Goal: Find specific page/section: Find specific page/section

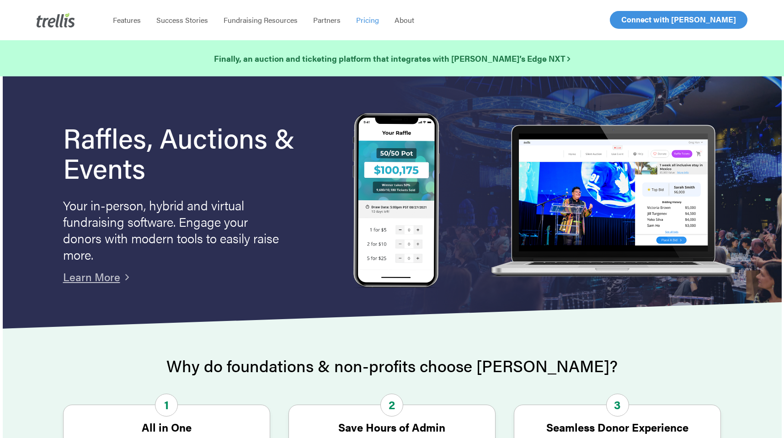
click at [366, 21] on span "Pricing" at bounding box center [367, 20] width 23 height 11
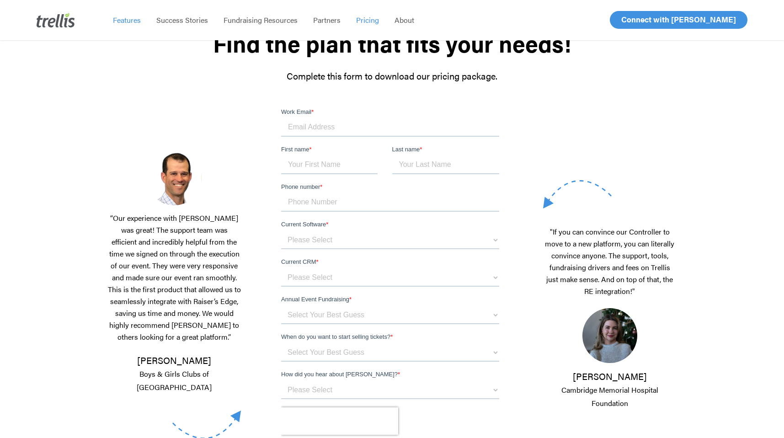
scroll to position [137, 0]
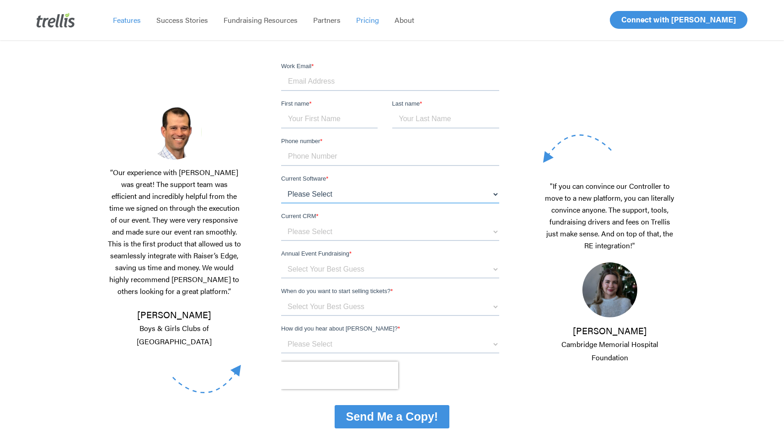
click at [301, 189] on select "Please Select OneCause Givesmart GreaterGiving Givergy Other" at bounding box center [390, 194] width 218 height 18
click at [304, 189] on select "Please Select OneCause Givesmart GreaterGiving Givergy Other" at bounding box center [390, 194] width 218 height 18
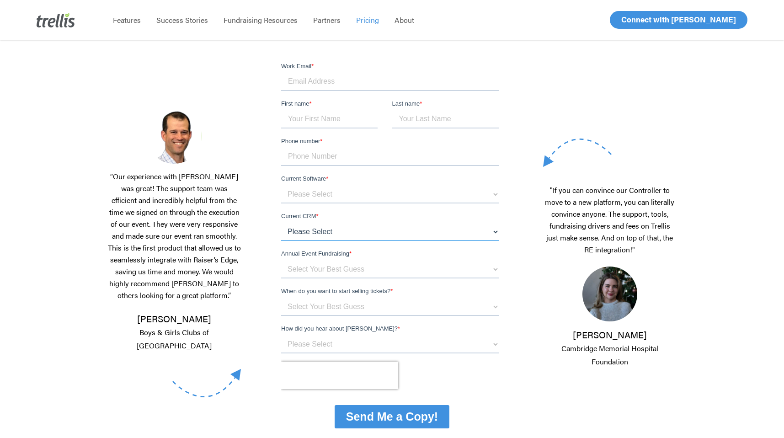
click at [302, 233] on select "Please Select Blackbaud Raiser's Edge Salesforce Donor Perfect Veracross Virtuo…" at bounding box center [390, 232] width 218 height 18
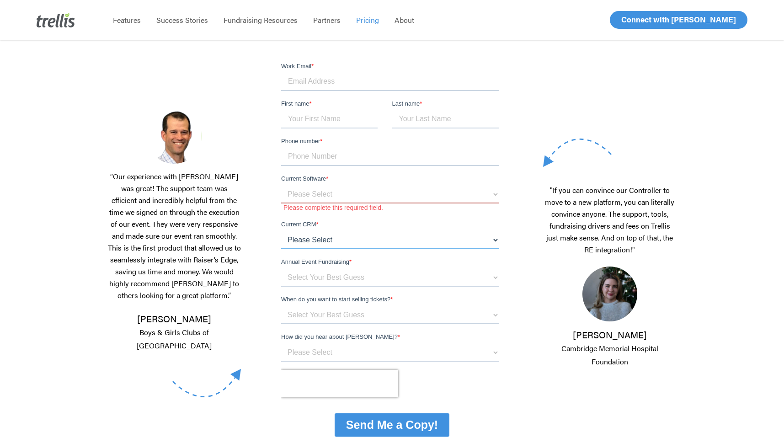
click at [309, 234] on select "Please Select Blackbaud Raiser's Edge Salesforce Donor Perfect Veracross Virtuo…" at bounding box center [390, 240] width 218 height 18
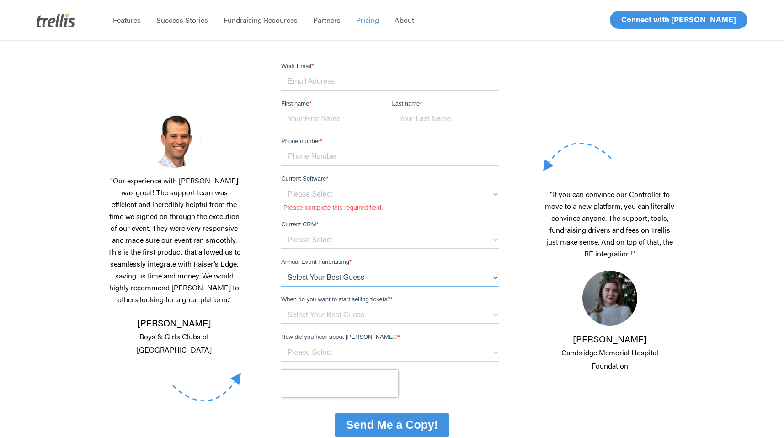
click at [317, 276] on select "Select Your Best Guess below $150k per year $150k - $500k $500k+" at bounding box center [390, 277] width 218 height 18
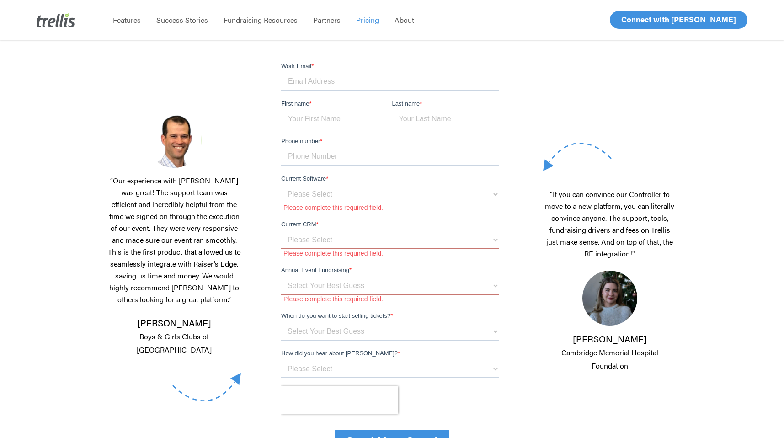
click at [268, 277] on div at bounding box center [392, 257] width 278 height 391
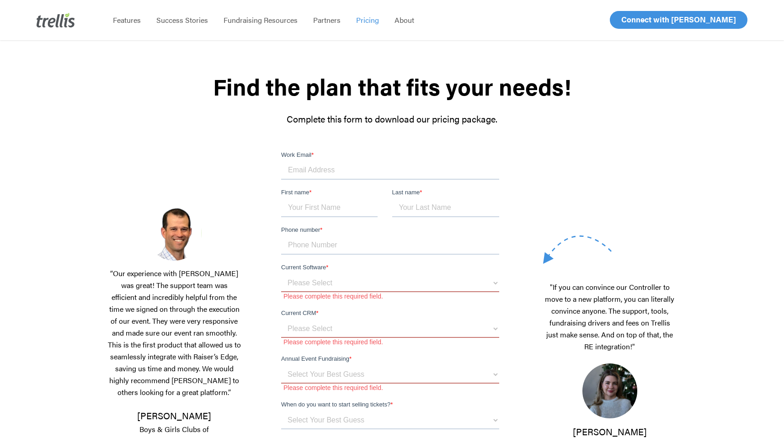
scroll to position [46, 0]
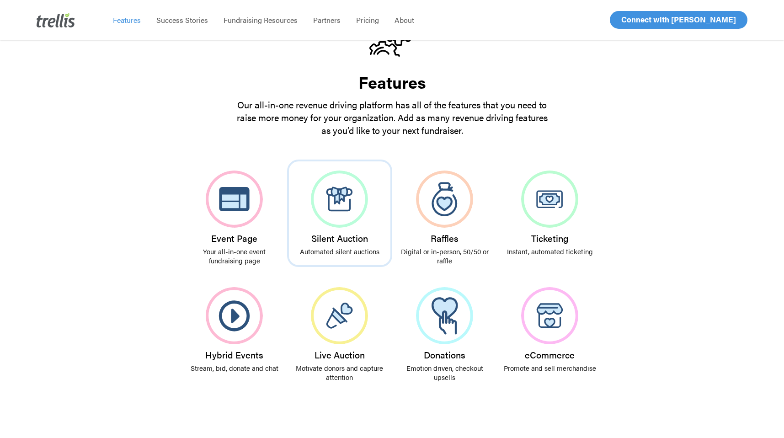
click at [336, 220] on img at bounding box center [339, 198] width 57 height 57
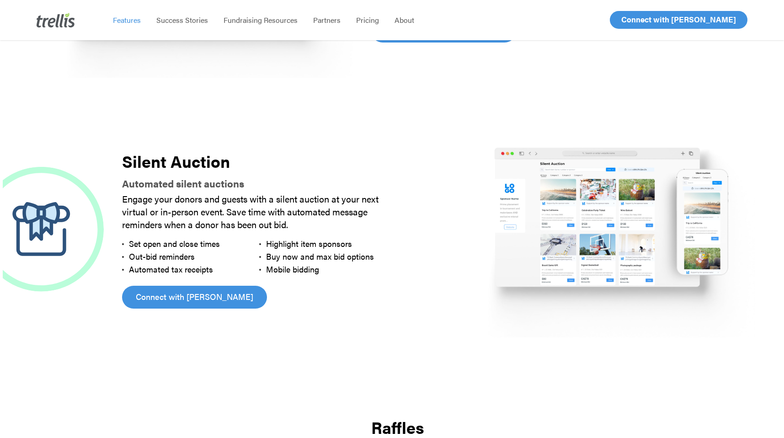
scroll to position [750, 0]
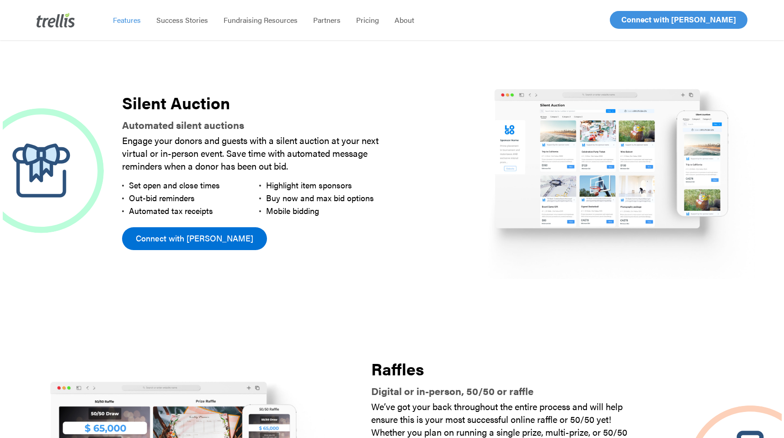
click at [193, 234] on span "Connect with [PERSON_NAME]" at bounding box center [194, 238] width 117 height 13
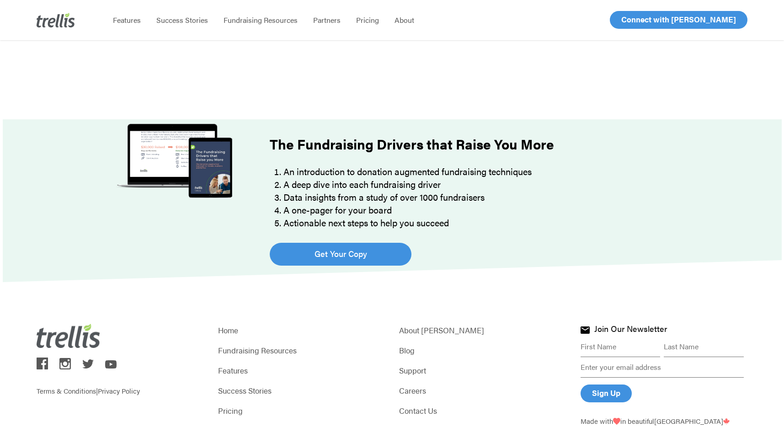
scroll to position [591, 0]
